Goal: Transaction & Acquisition: Purchase product/service

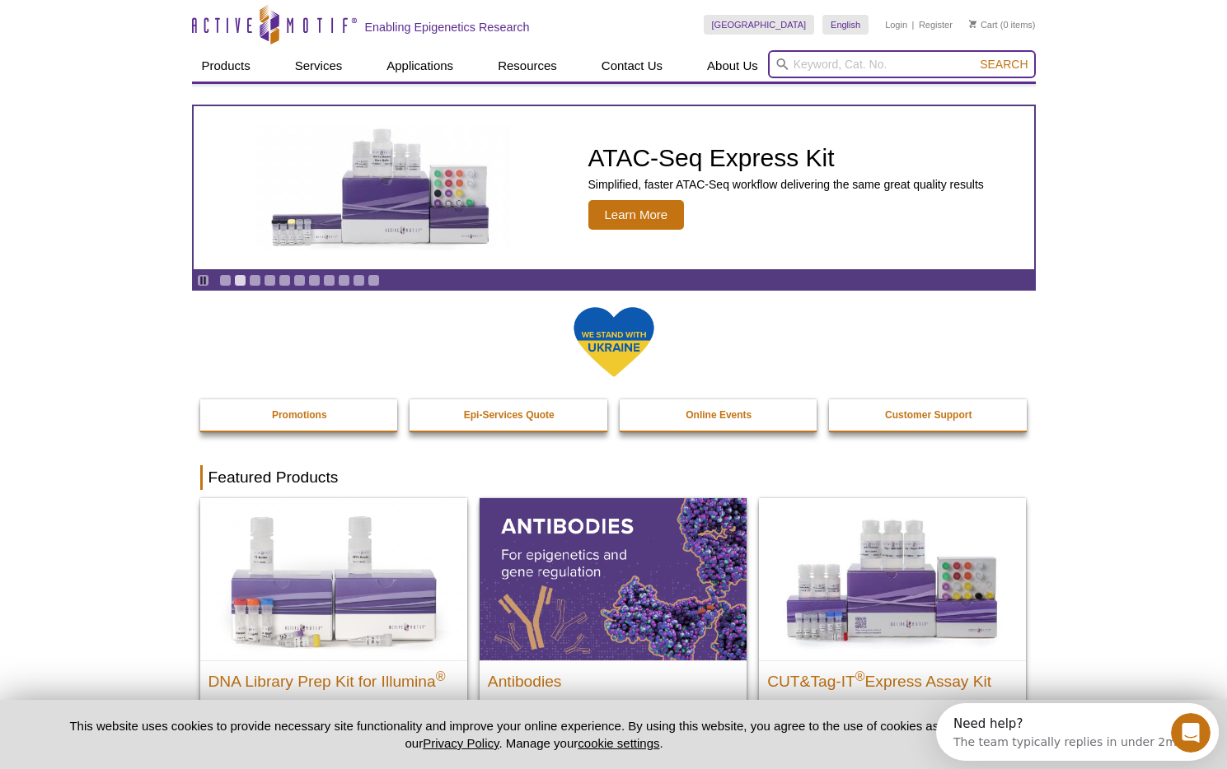
click at [837, 63] on input "search" at bounding box center [902, 64] width 268 height 28
paste input "61979"
type input "61979"
click at [975, 57] on button "Search" at bounding box center [1004, 64] width 58 height 15
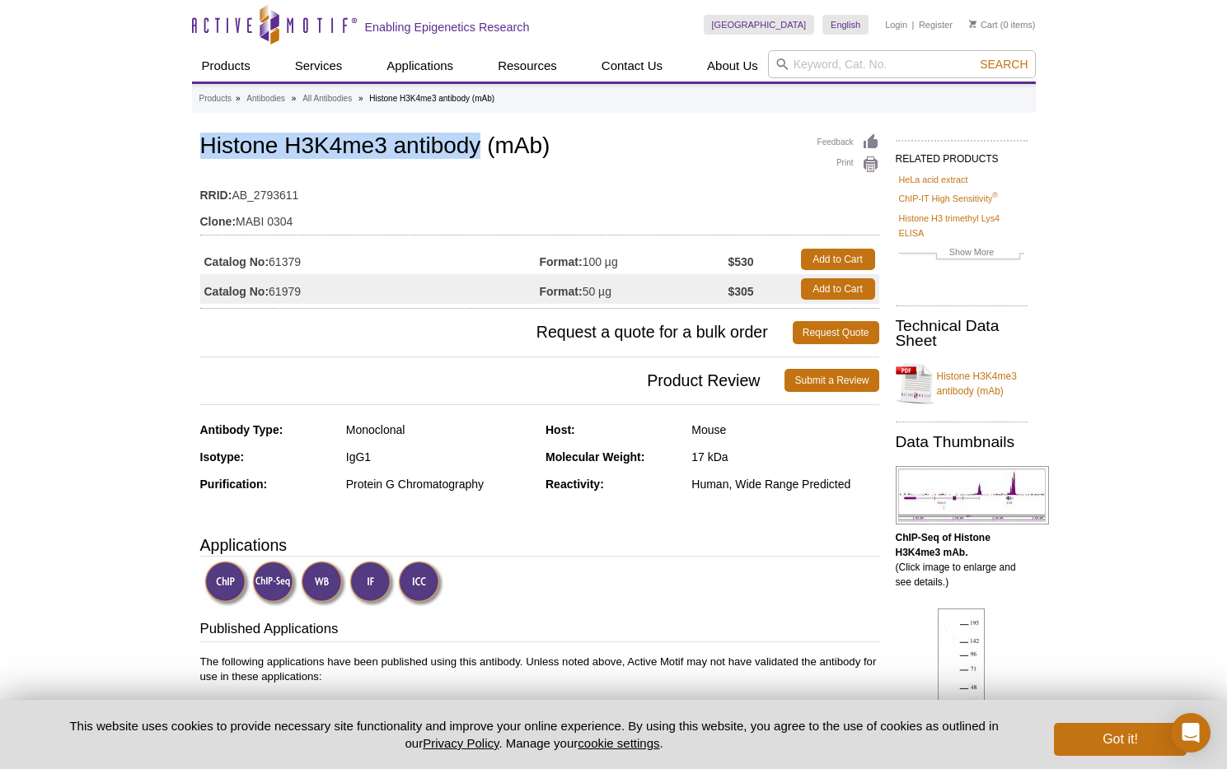
drag, startPoint x: 202, startPoint y: 152, endPoint x: 482, endPoint y: 147, distance: 280.1
click at [482, 147] on h1 "Histone H3K4me3 antibody (mAb)" at bounding box center [539, 147] width 679 height 28
copy h1 "Histone H3K4me3 antibody"
click at [830, 288] on link "Add to Cart" at bounding box center [838, 288] width 74 height 21
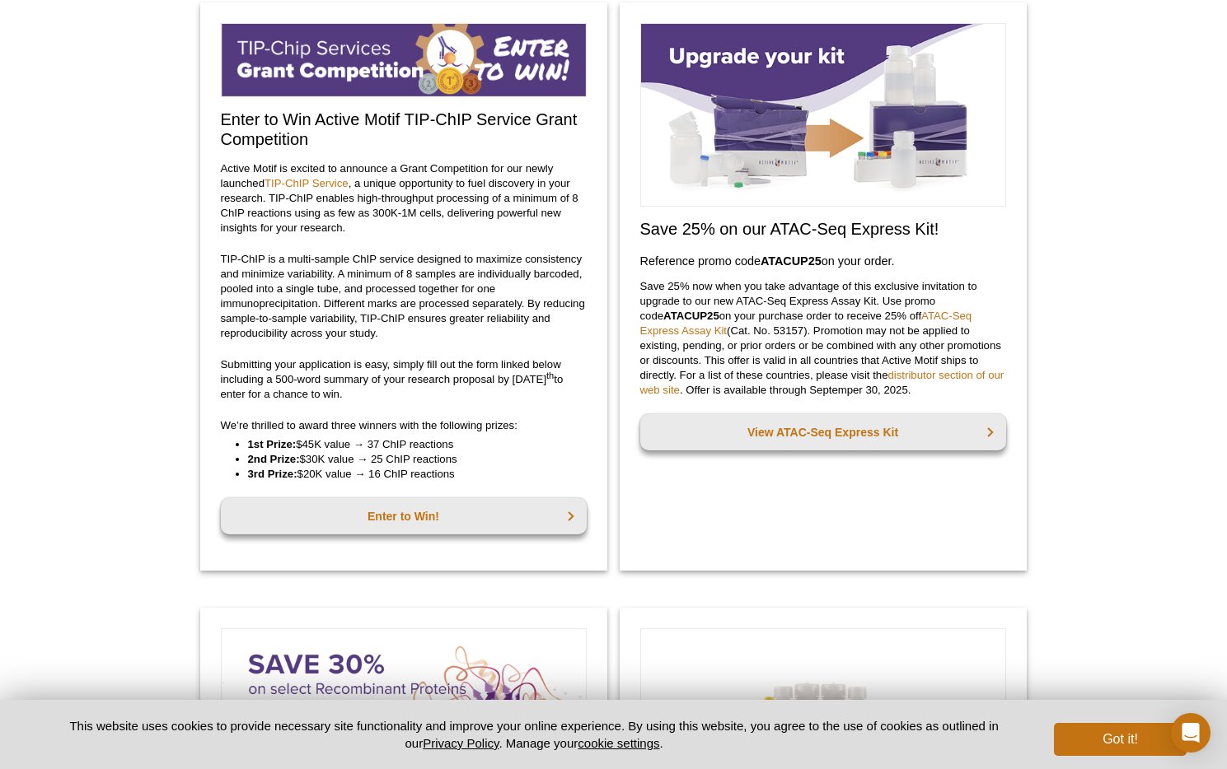
scroll to position [106, 0]
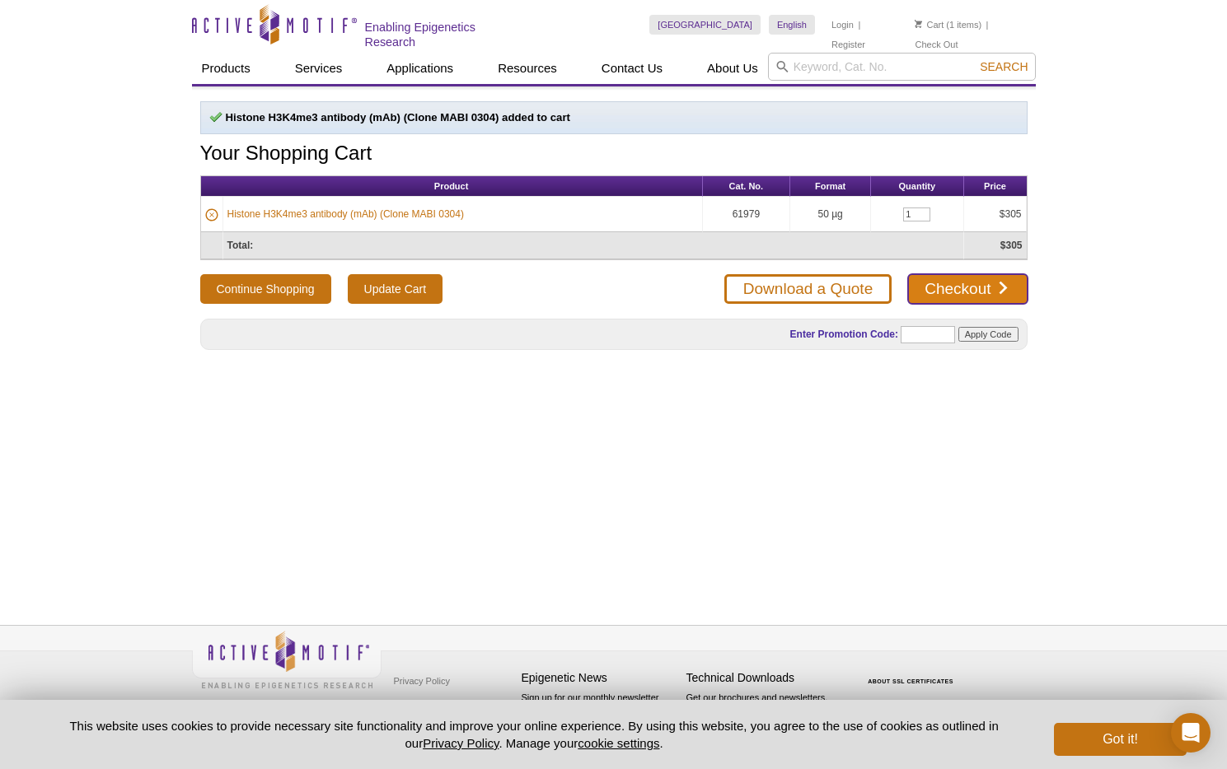
click at [966, 292] on link "Checkout" at bounding box center [967, 289] width 119 height 30
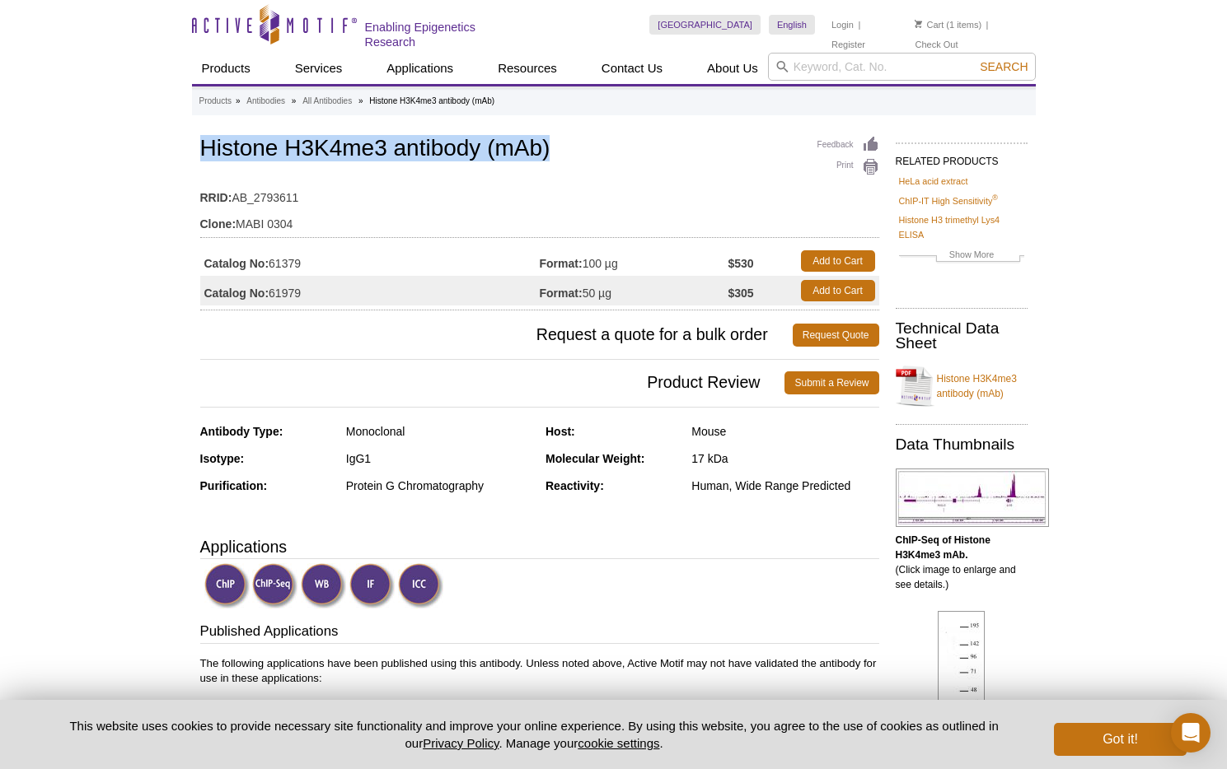
drag, startPoint x: 199, startPoint y: 151, endPoint x: 695, endPoint y: 147, distance: 495.9
click at [695, 147] on h1 "Histone H3K4me3 antibody (mAb)" at bounding box center [539, 150] width 679 height 28
copy h1 "Histone H3K4me3 antibody (mAb)"
drag, startPoint x: 273, startPoint y: 292, endPoint x: 334, endPoint y: 292, distance: 61.0
click at [334, 292] on td "Catalog No: 61979" at bounding box center [369, 291] width 339 height 30
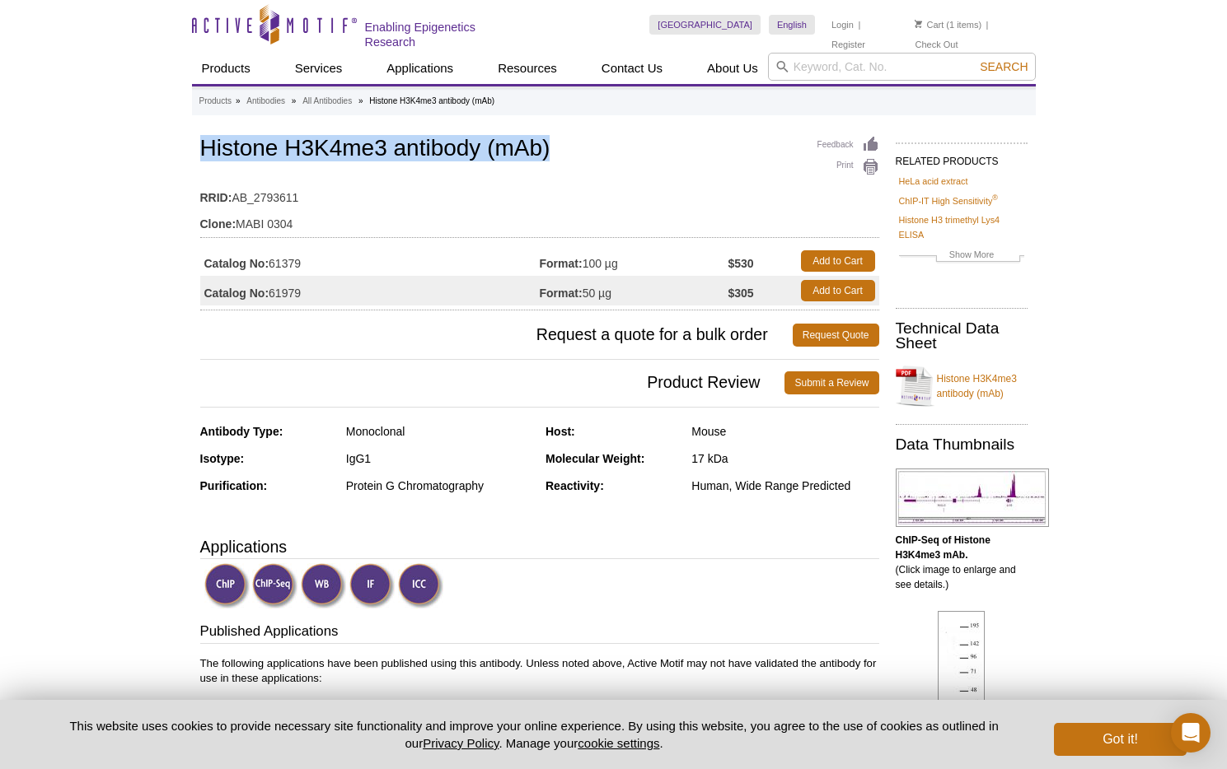
copy td "61979"
click at [688, 182] on td "RRID: AB_2793611" at bounding box center [539, 193] width 679 height 26
